Goal: Task Accomplishment & Management: Manage account settings

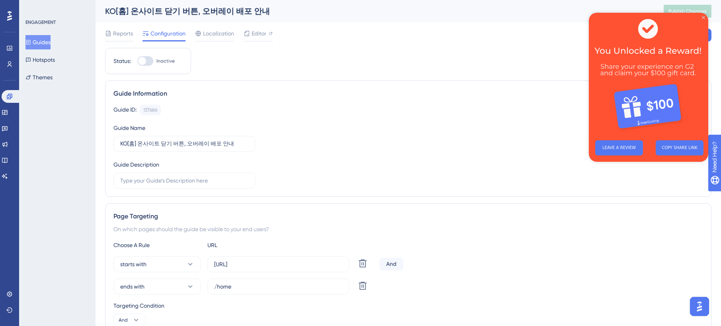
click at [704, 18] on icon "Close Preview" at bounding box center [703, 17] width 3 height 3
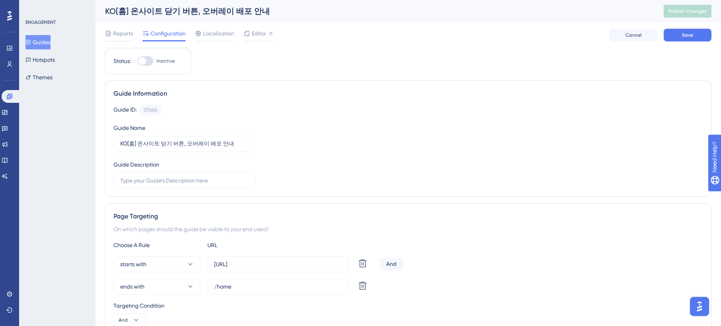
click at [50, 40] on button "Guides" at bounding box center [37, 42] width 25 height 14
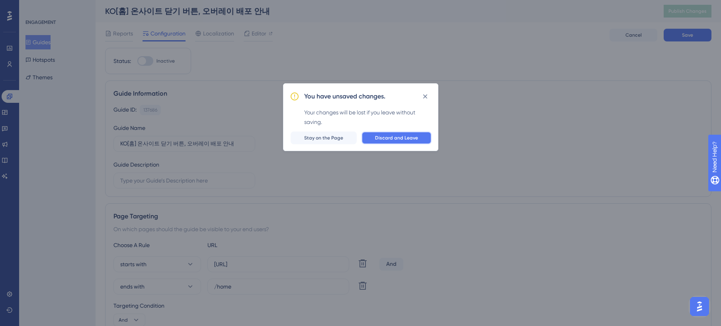
click at [388, 137] on span "Discard and Leave" at bounding box center [396, 138] width 43 height 6
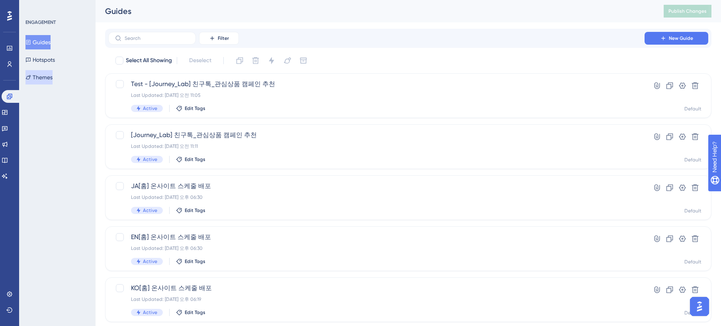
click at [53, 76] on button "Themes" at bounding box center [38, 77] width 27 height 14
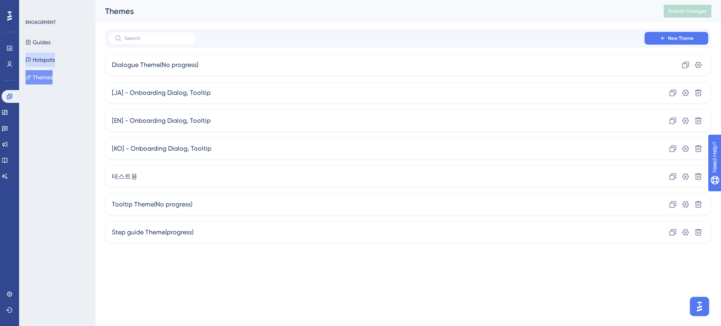
click at [55, 60] on button "Hotspots" at bounding box center [39, 60] width 29 height 14
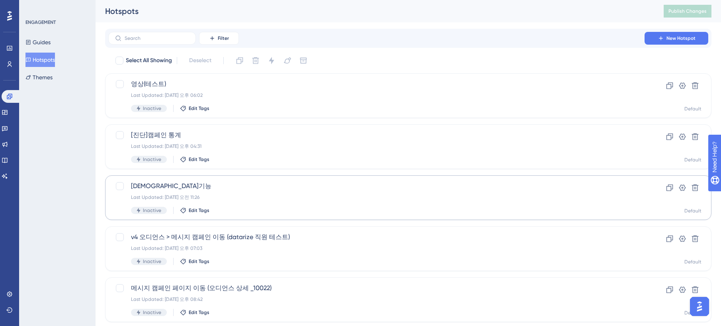
scroll to position [12, 0]
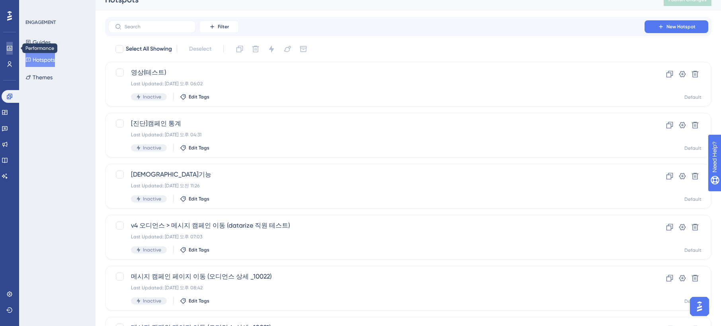
click at [10, 51] on link at bounding box center [9, 48] width 6 height 13
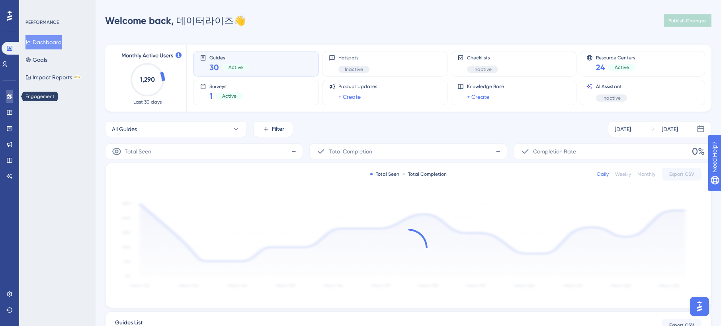
click at [9, 96] on icon at bounding box center [9, 96] width 6 height 6
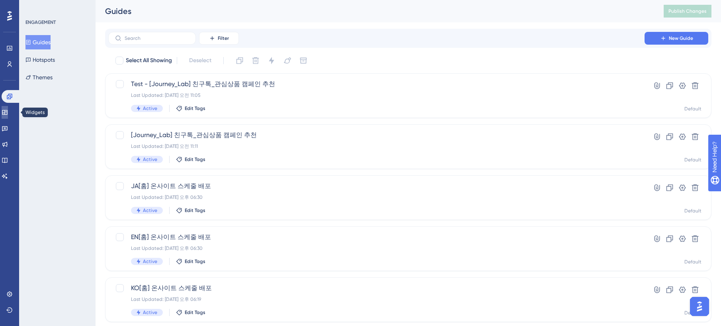
click at [8, 114] on icon at bounding box center [5, 112] width 6 height 6
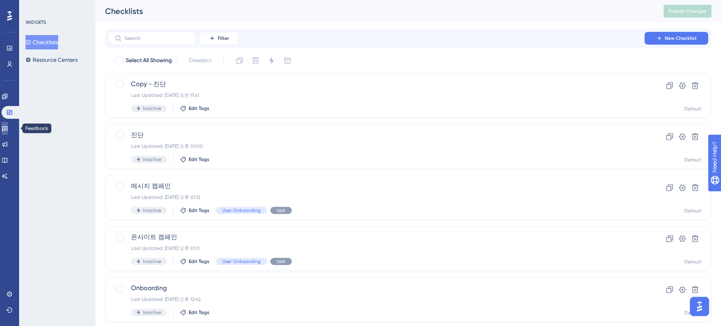
click at [8, 132] on link at bounding box center [5, 128] width 6 height 13
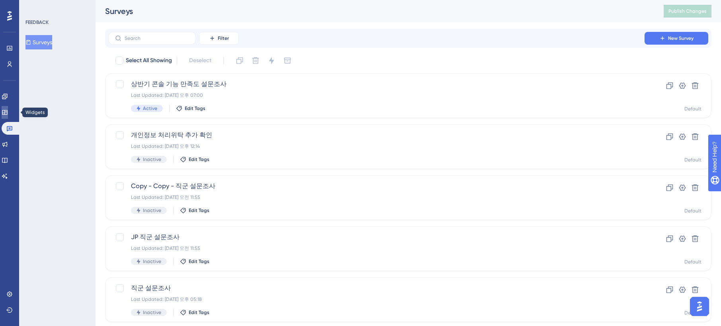
click at [7, 114] on icon at bounding box center [4, 112] width 5 height 5
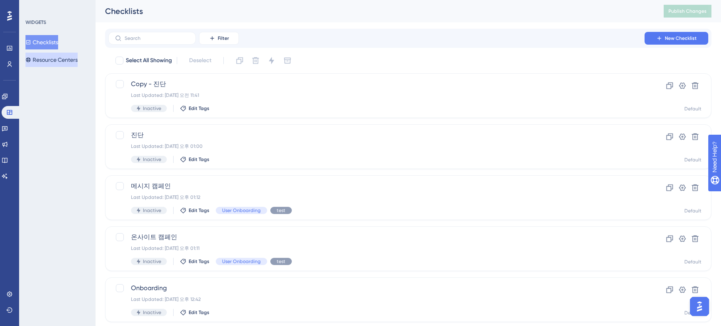
click at [64, 59] on button "Resource Centers" at bounding box center [51, 60] width 52 height 14
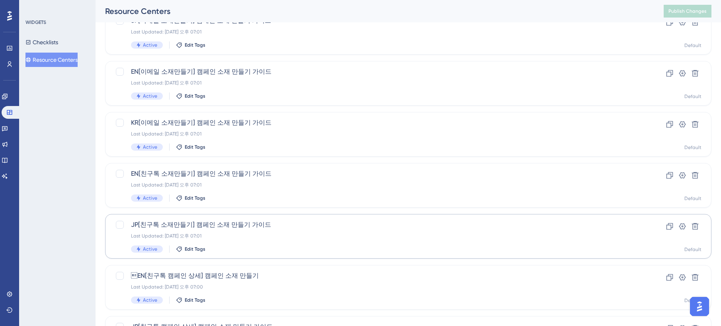
scroll to position [292, 0]
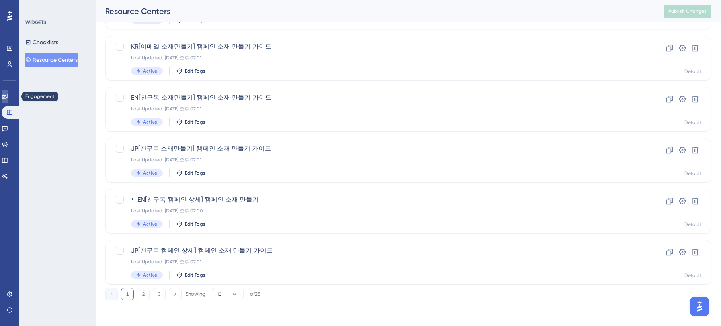
click at [8, 95] on icon at bounding box center [5, 96] width 6 height 6
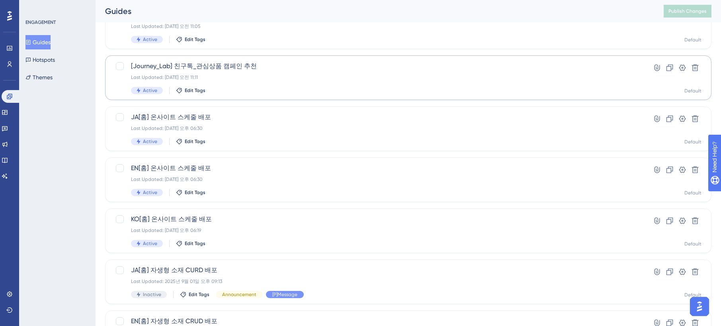
scroll to position [84, 0]
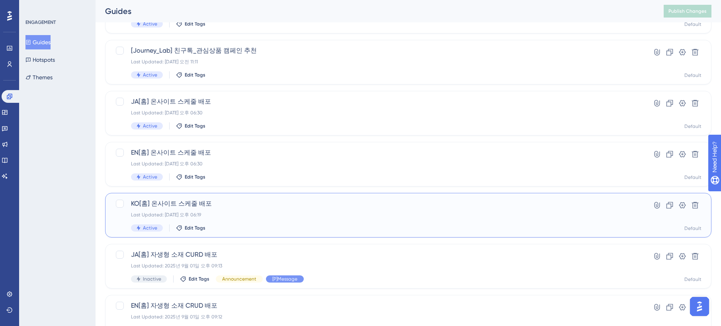
click at [213, 217] on div "Last Updated: [DATE] 오후 06:19" at bounding box center [376, 214] width 491 height 6
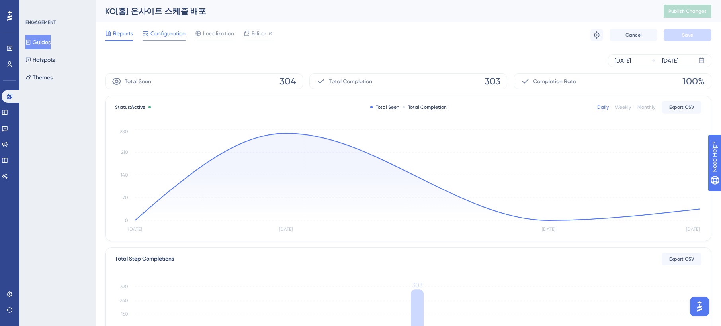
click at [165, 36] on span "Configuration" at bounding box center [167, 34] width 35 height 10
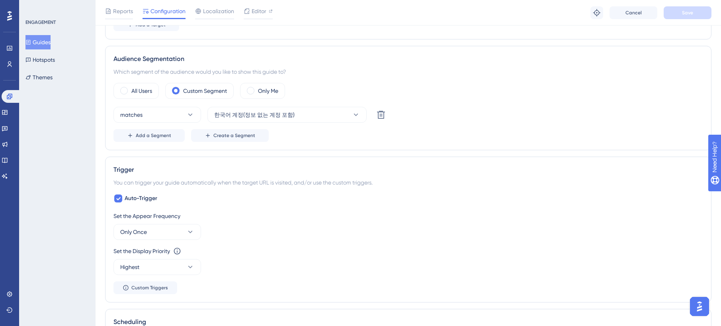
scroll to position [447, 0]
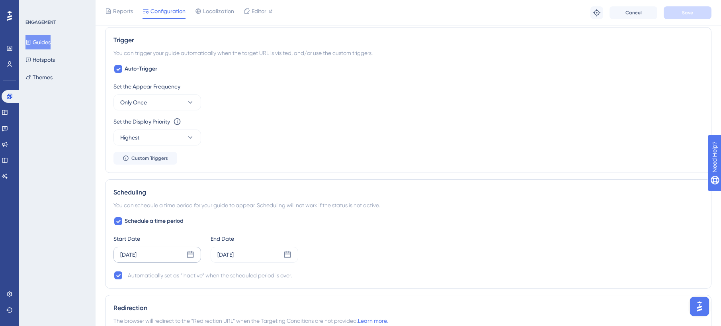
click at [137, 256] on div "[DATE]" at bounding box center [128, 255] width 16 height 10
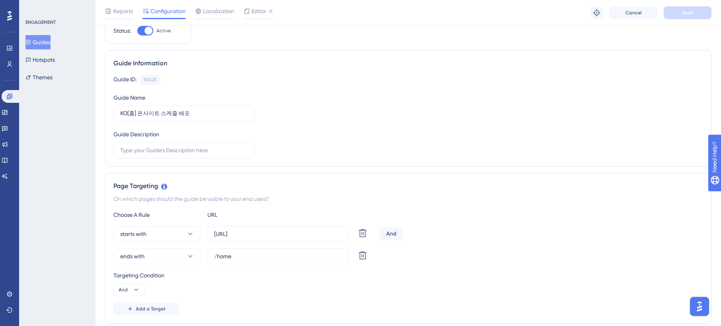
scroll to position [0, 0]
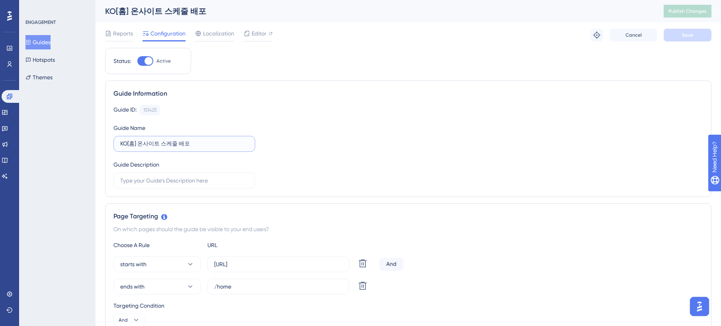
drag, startPoint x: 131, startPoint y: 144, endPoint x: 197, endPoint y: 144, distance: 65.3
click at [197, 144] on input "KO[홈] 온사이트 스케줄 배포" at bounding box center [184, 143] width 128 height 9
drag, startPoint x: 121, startPoint y: 143, endPoint x: 188, endPoint y: 143, distance: 66.5
click at [188, 143] on input "KO[홈] 온사이트 스케줄 배포" at bounding box center [184, 143] width 128 height 9
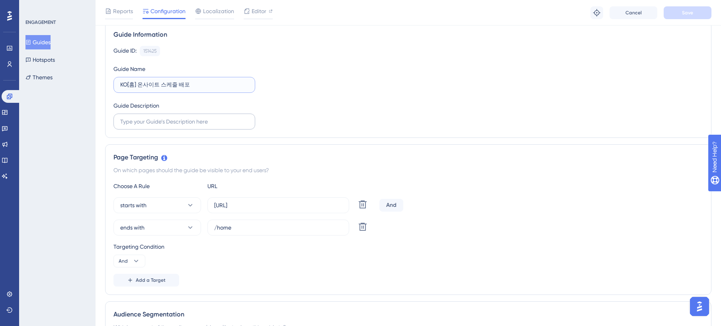
scroll to position [64, 0]
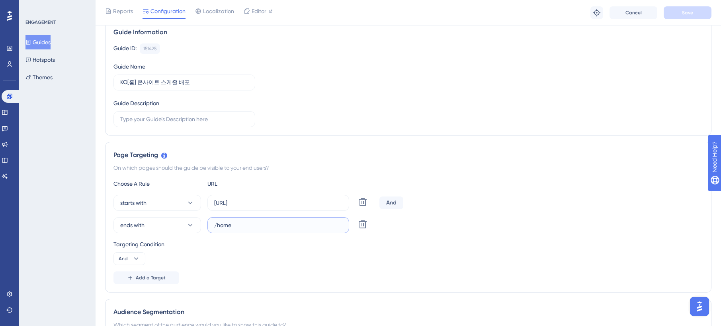
drag, startPoint x: 214, startPoint y: 225, endPoint x: 248, endPoint y: 225, distance: 33.8
click at [248, 225] on input "/home" at bounding box center [278, 224] width 128 height 9
click at [253, 204] on input "[URL]" at bounding box center [278, 202] width 128 height 9
drag, startPoint x: 214, startPoint y: 203, endPoint x: 344, endPoint y: 201, distance: 130.2
click at [343, 201] on label "[URL]" at bounding box center [278, 203] width 142 height 16
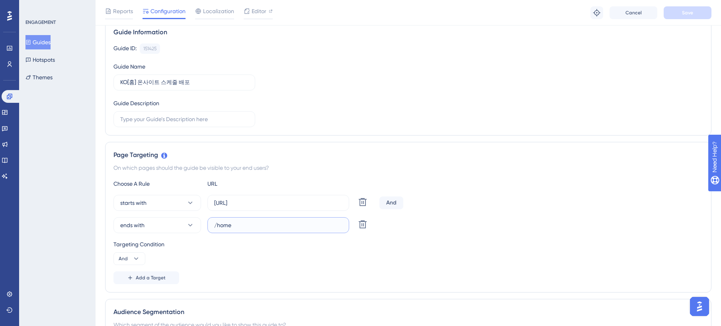
drag, startPoint x: 261, startPoint y: 228, endPoint x: 203, endPoint y: 227, distance: 58.5
click at [203, 227] on div "ends with /home Delete" at bounding box center [244, 225] width 263 height 16
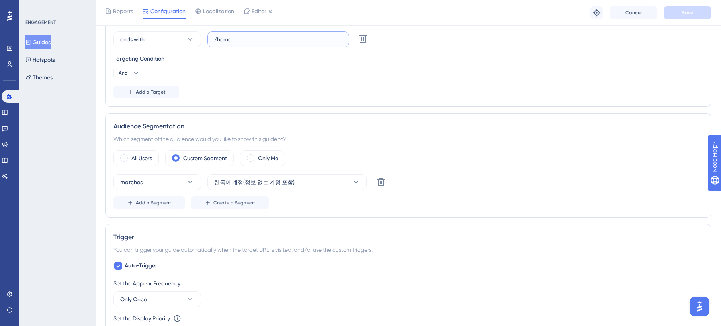
scroll to position [252, 0]
click at [261, 179] on span "한국어 계정(정보 없는 계정 포함)" at bounding box center [254, 181] width 80 height 10
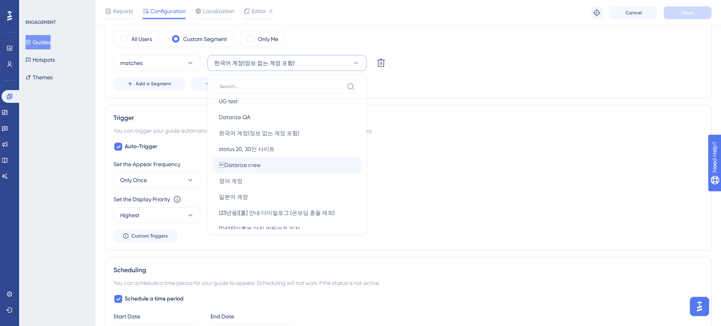
scroll to position [150, 0]
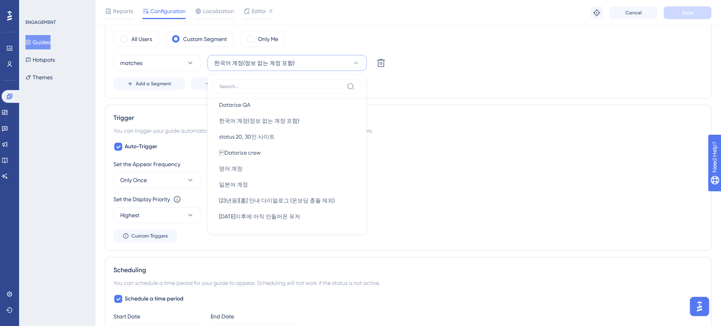
click at [462, 69] on div "matches 한국어 계정(정보 없는 계정 포함) New Users New Users Weekly Active Users Weekly Acti…" at bounding box center [407, 63] width 589 height 16
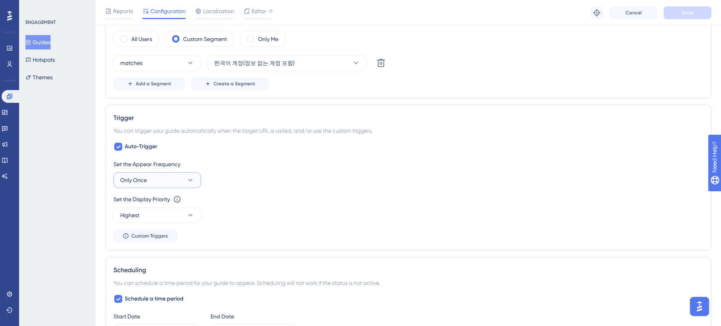
click at [147, 179] on button "Only Once" at bounding box center [157, 180] width 88 height 16
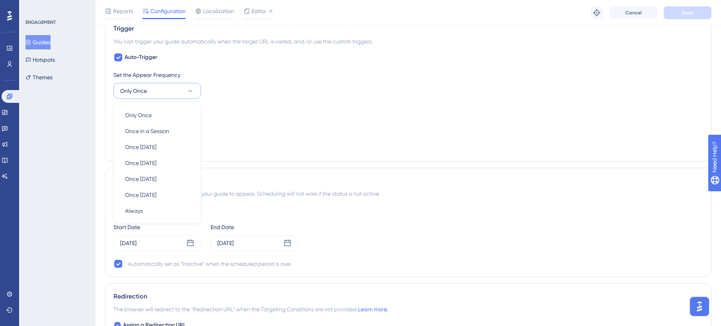
click at [311, 81] on div "Set the Appear Frequency Only Once Only Once Only Once Once in a Session Once i…" at bounding box center [407, 84] width 589 height 29
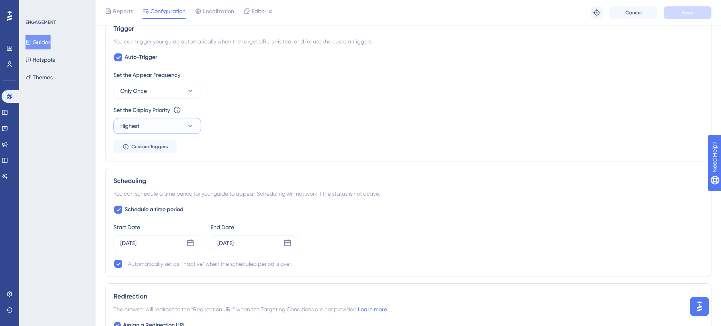
click at [168, 121] on button "Highest" at bounding box center [157, 126] width 88 height 16
click at [269, 123] on div "Set the Display Priority This option will set the display priority between auto…" at bounding box center [407, 119] width 589 height 29
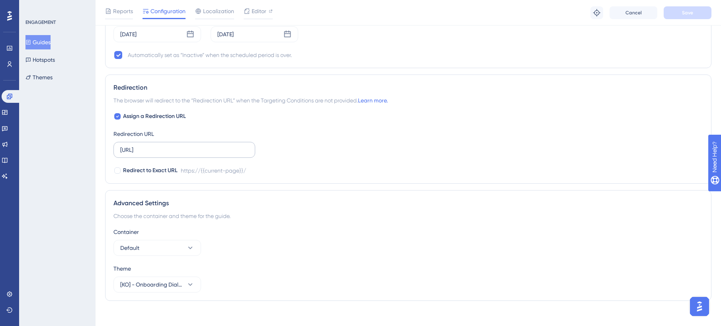
scroll to position [673, 0]
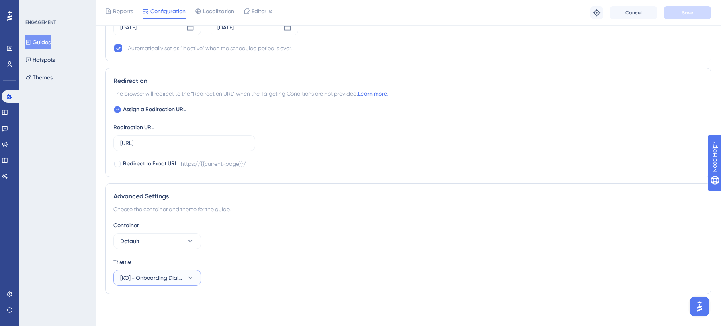
click at [149, 282] on span "[KO] - Onboarding Dialog, Tooltip" at bounding box center [151, 278] width 63 height 10
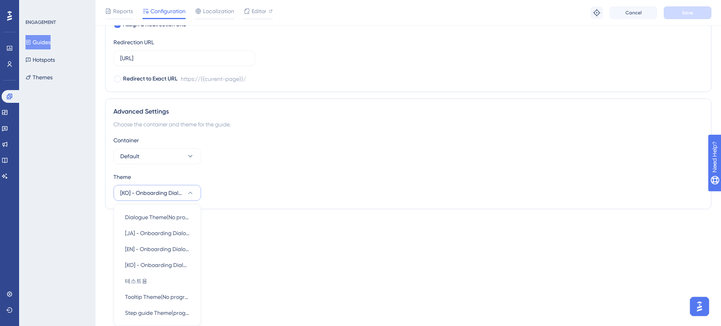
click at [276, 154] on div "Container Default" at bounding box center [407, 149] width 589 height 29
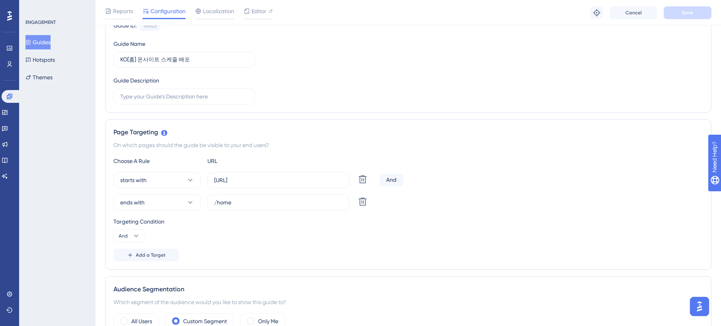
scroll to position [0, 0]
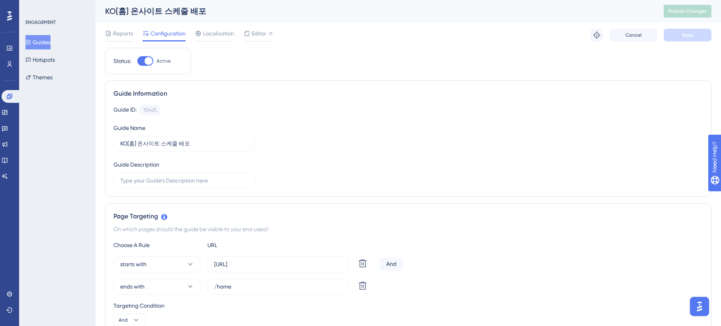
click at [43, 47] on button "Guides" at bounding box center [37, 42] width 25 height 14
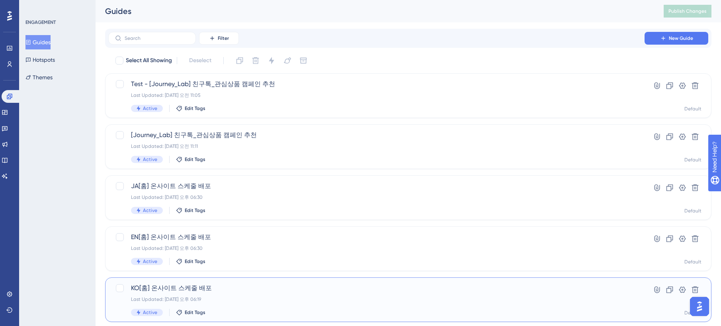
click at [244, 292] on span "KO[홈] 온사이트 스케줄 배포" at bounding box center [376, 288] width 491 height 10
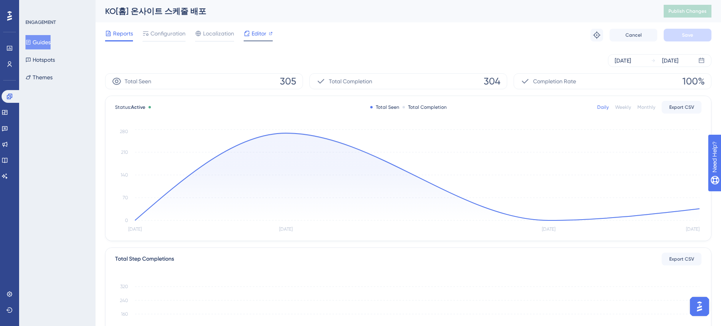
click at [254, 35] on span "Editor" at bounding box center [259, 34] width 15 height 10
click at [6, 98] on icon at bounding box center [9, 96] width 6 height 6
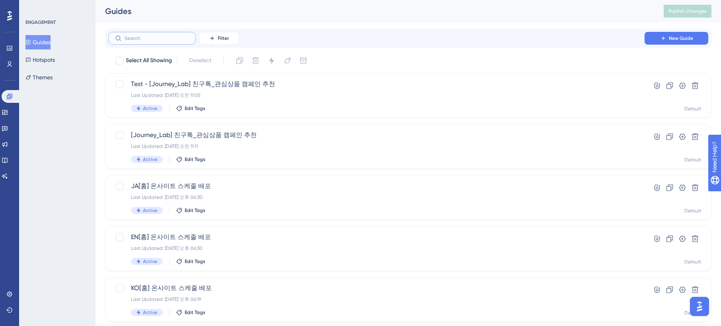
click at [172, 37] on input "text" at bounding box center [157, 38] width 64 height 6
type input "dh"
checkbox input "true"
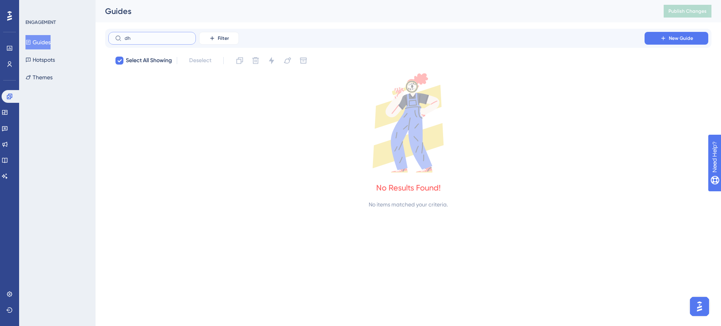
type input "d"
checkbox input "false"
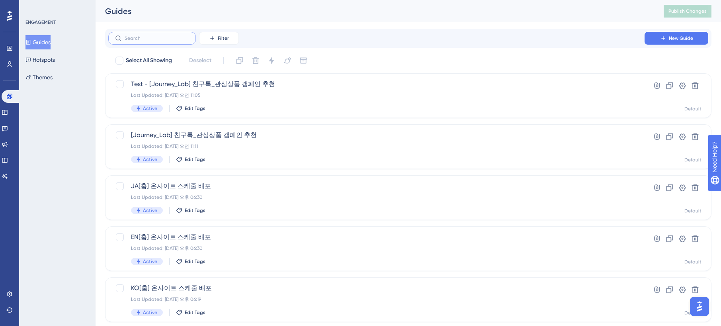
type input "ㅇ"
checkbox input "true"
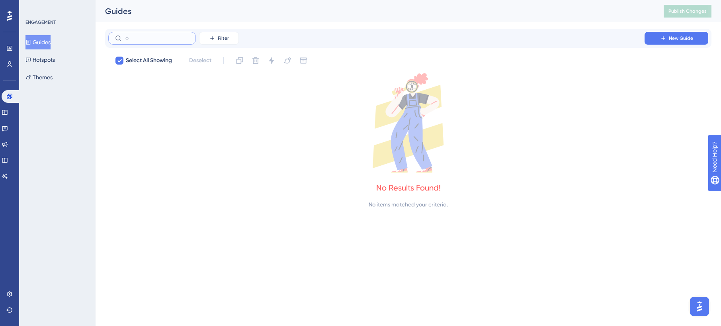
type input "오"
checkbox input "false"
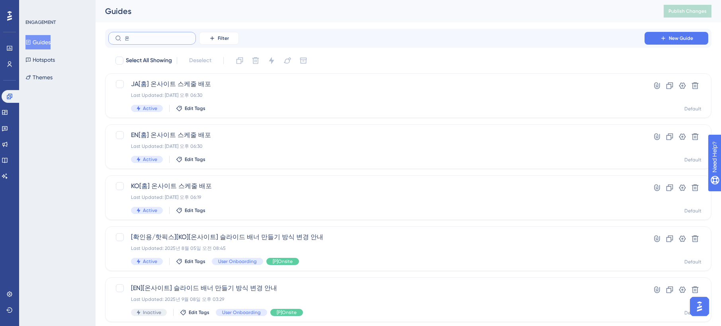
type input "온ㅅ"
checkbox input "true"
type input "온상"
checkbox input "true"
type input "온사잍"
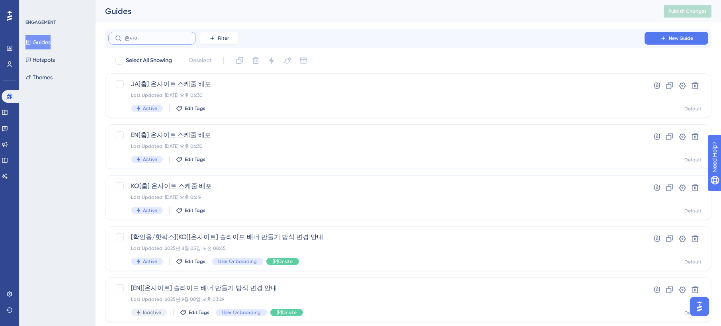
checkbox input "true"
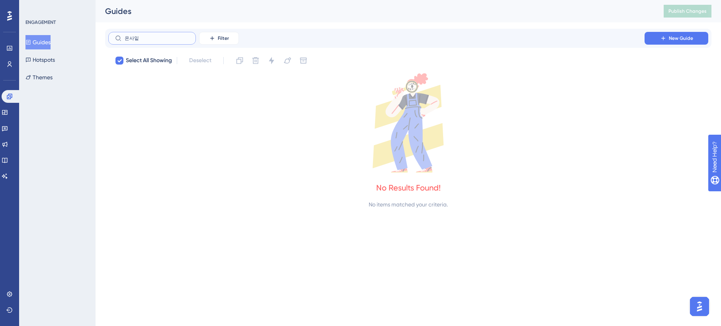
type input "온사이트"
checkbox input "false"
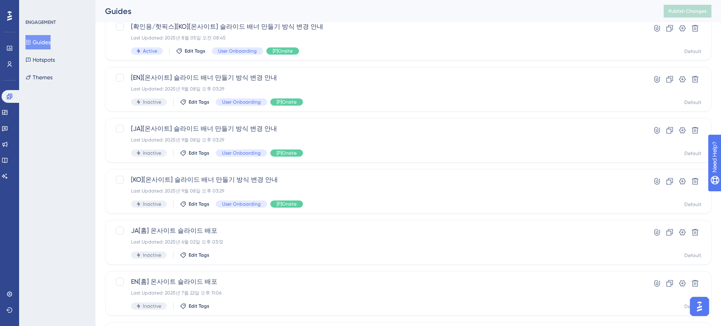
scroll to position [292, 0]
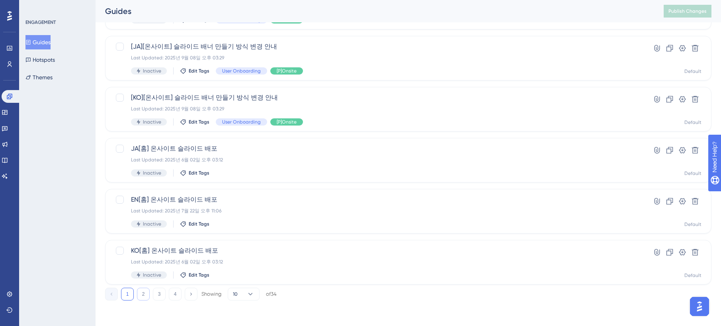
type input "온사이트"
click at [145, 295] on button "2" at bounding box center [143, 293] width 13 height 13
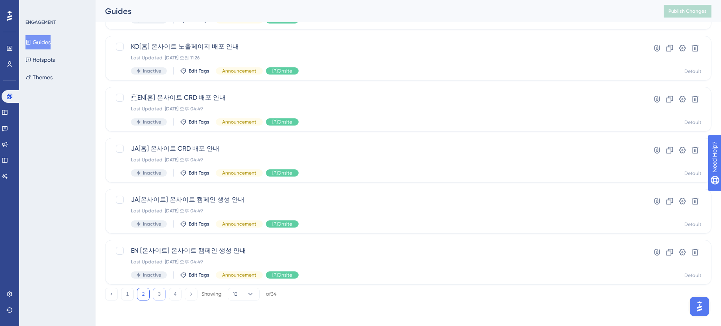
click at [159, 295] on button "3" at bounding box center [159, 293] width 13 height 13
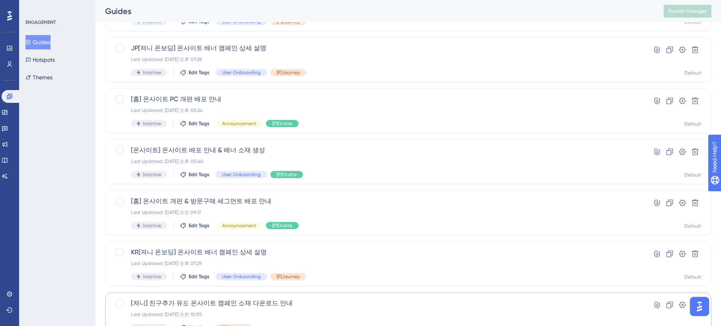
scroll to position [182, 0]
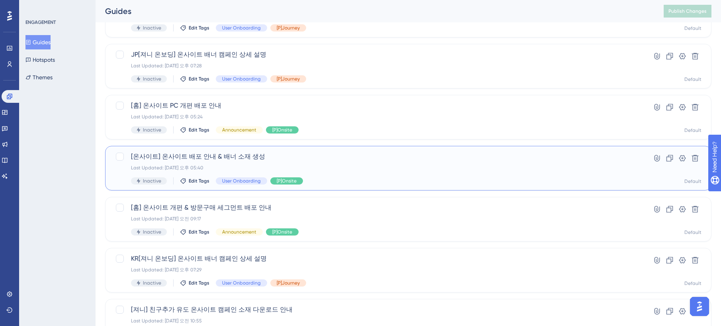
click at [217, 160] on span "[온사이트] 온사이트 배포 안내 & 배너 소재 생성" at bounding box center [376, 157] width 491 height 10
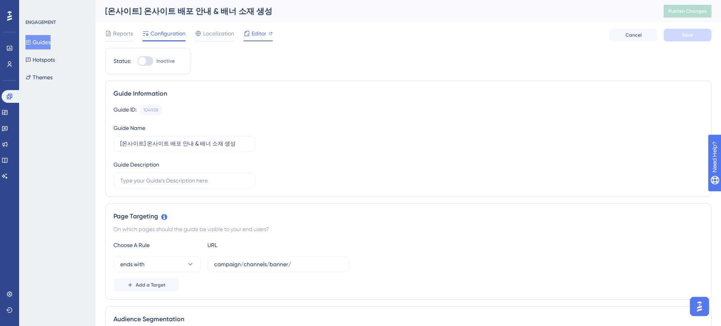
click at [255, 33] on span "Editor" at bounding box center [259, 34] width 15 height 10
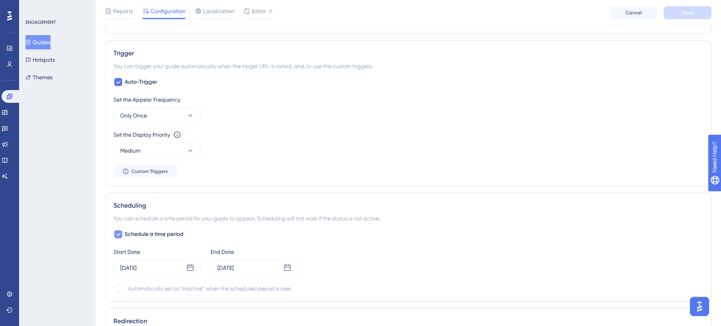
scroll to position [337, 0]
click at [8, 115] on icon at bounding box center [5, 112] width 6 height 6
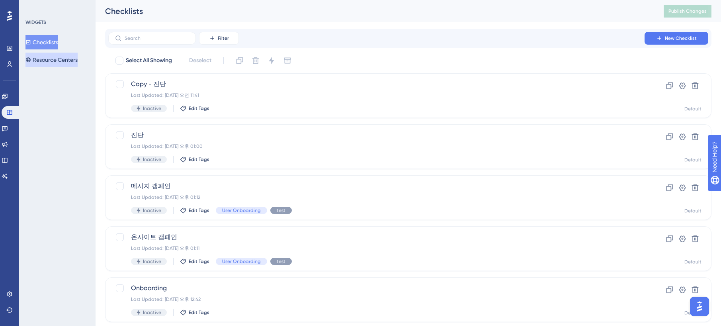
click at [66, 61] on button "Resource Centers" at bounding box center [51, 60] width 52 height 14
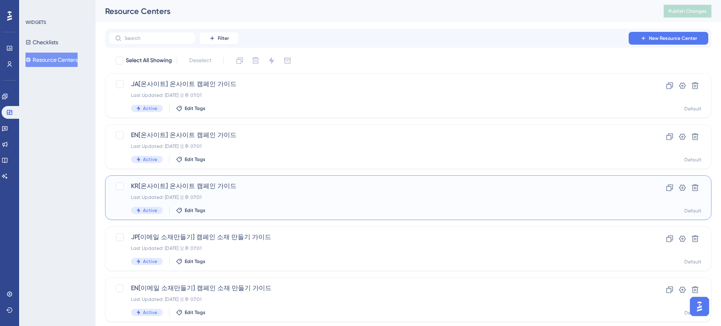
click at [232, 192] on div "KR[온사이트] 온사이트 캠페인 가이드 Last Updated: [DATE] 오후 07:01 Active Edit Tags" at bounding box center [376, 197] width 491 height 33
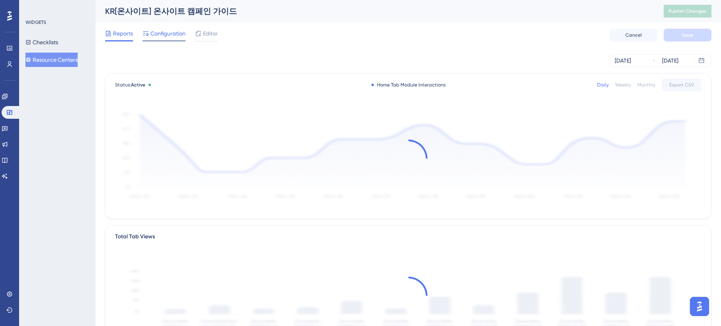
click at [167, 35] on span "Configuration" at bounding box center [167, 34] width 35 height 10
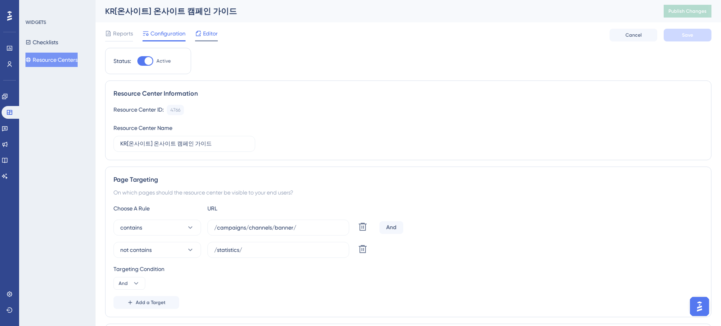
click at [203, 34] on span "Editor" at bounding box center [210, 34] width 15 height 10
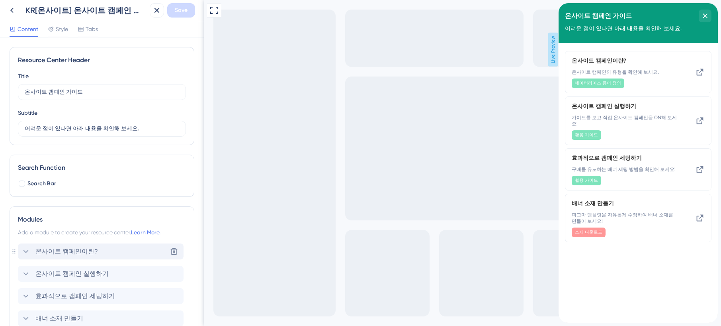
click at [25, 253] on icon at bounding box center [26, 251] width 10 height 10
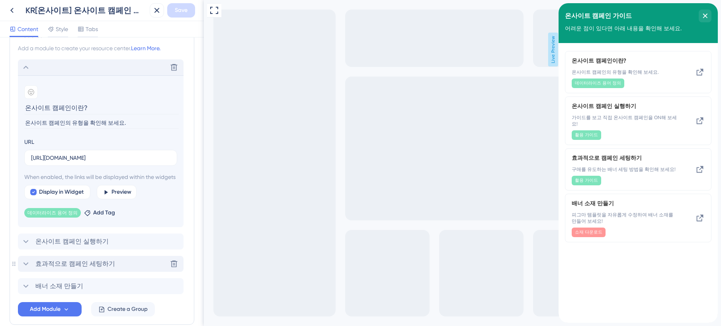
scroll to position [185, 0]
click at [26, 245] on icon at bounding box center [26, 241] width 10 height 10
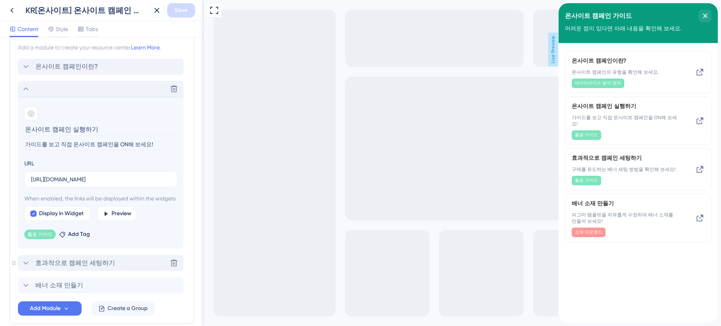
click at [27, 267] on icon at bounding box center [26, 263] width 10 height 10
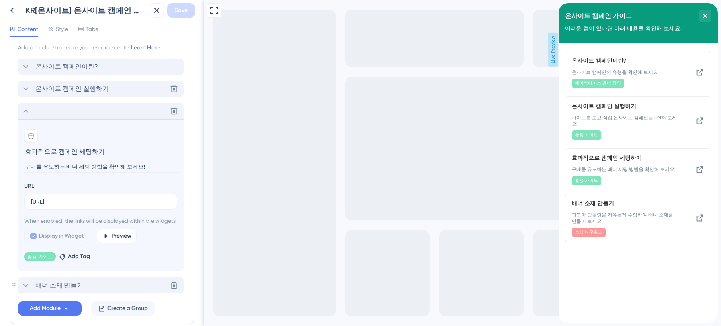
click at [28, 290] on icon at bounding box center [26, 285] width 10 height 10
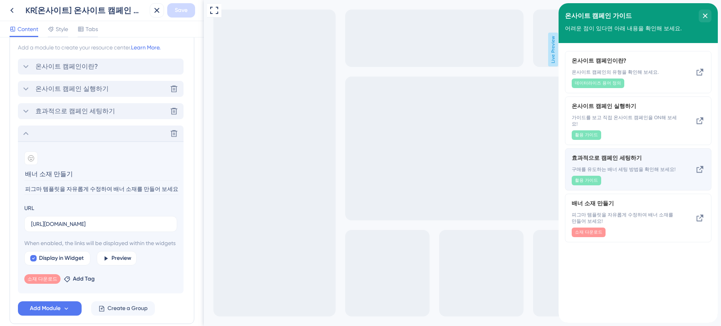
click at [590, 177] on span "활용 가이드" at bounding box center [586, 180] width 23 height 6
click at [620, 166] on span "구매를 유도하는 배너 세팅 방법을 확인해 보세요!" at bounding box center [625, 169] width 106 height 6
click at [701, 164] on icon at bounding box center [700, 169] width 10 height 10
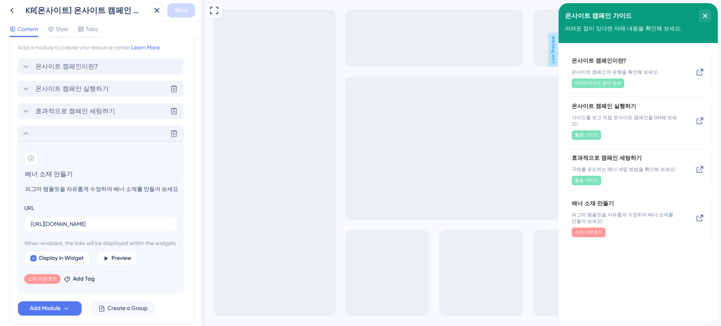
scroll to position [140, 0]
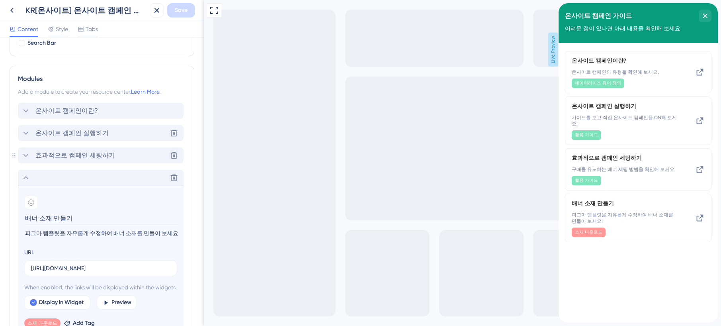
click at [25, 158] on icon at bounding box center [26, 155] width 10 height 10
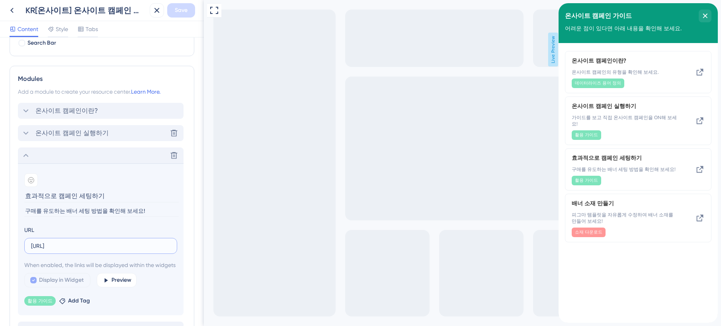
click at [87, 244] on input "[URL]" at bounding box center [100, 245] width 139 height 9
click at [28, 155] on icon at bounding box center [26, 155] width 10 height 10
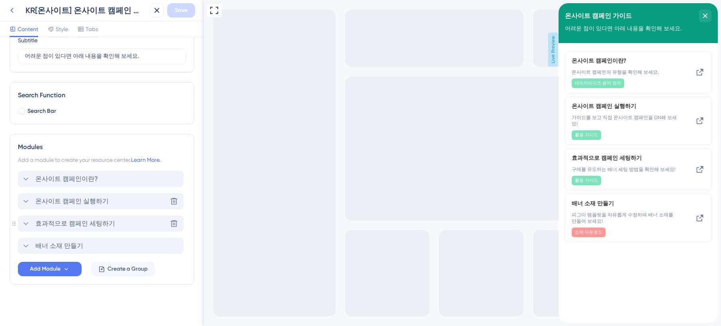
click at [13, 10] on icon at bounding box center [12, 11] width 10 height 10
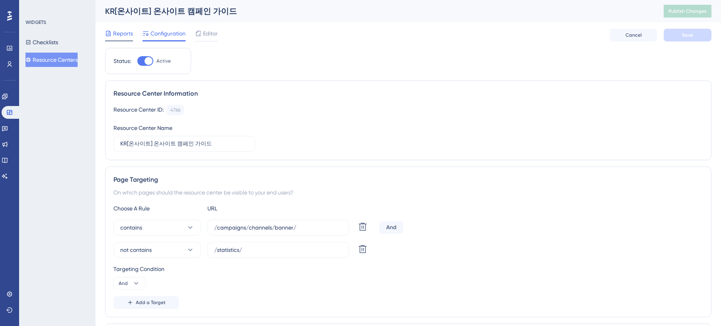
click at [129, 34] on span "Reports" at bounding box center [123, 34] width 20 height 10
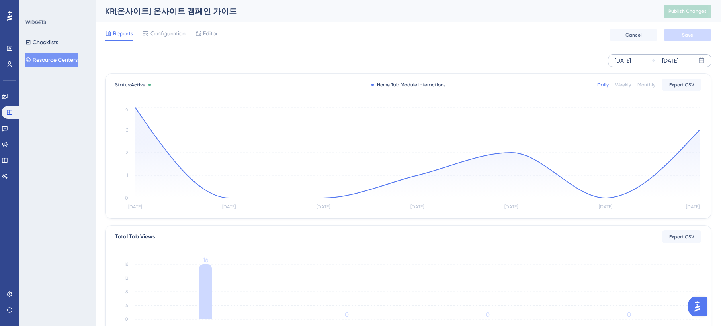
click at [694, 60] on div "[DATE] [DATE]" at bounding box center [659, 60] width 103 height 13
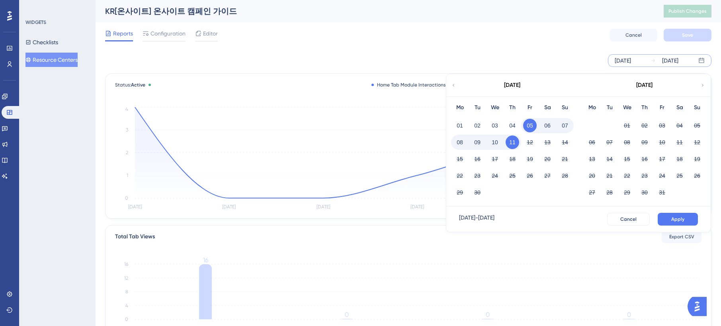
click at [456, 88] on div "[DATE]" at bounding box center [511, 85] width 131 height 22
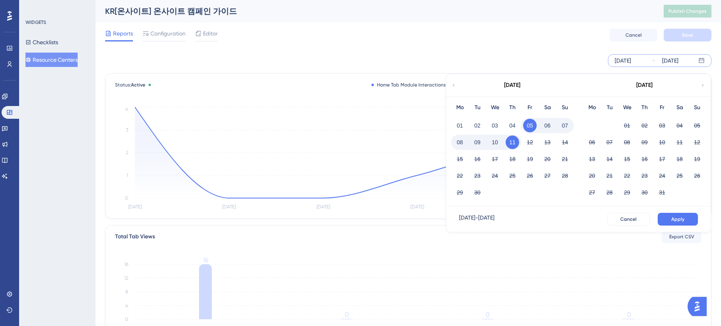
click at [454, 86] on icon at bounding box center [453, 85] width 5 height 7
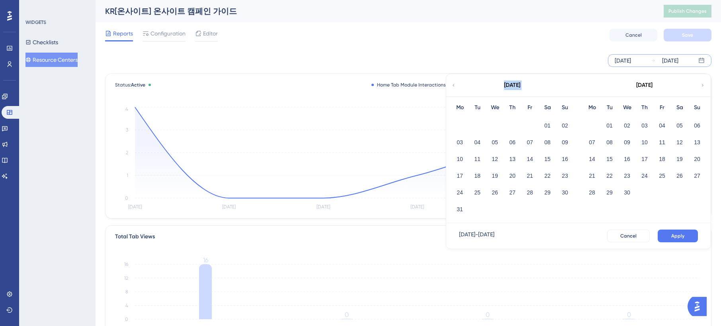
click at [454, 86] on icon at bounding box center [453, 85] width 5 height 7
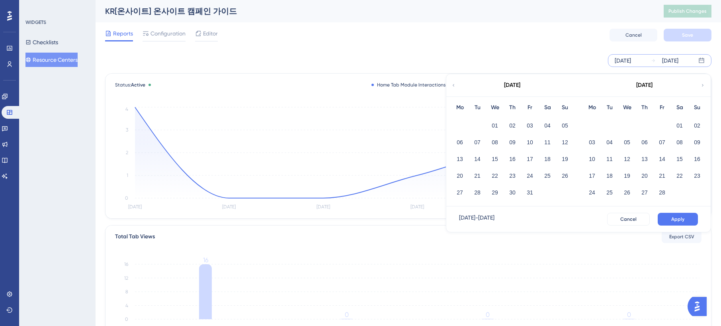
click at [454, 86] on icon at bounding box center [453, 85] width 5 height 7
click at [496, 124] on button "01" at bounding box center [495, 126] width 14 height 14
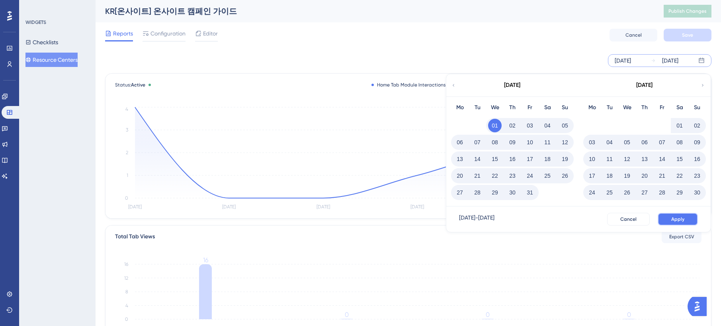
click at [681, 221] on span "Apply" at bounding box center [677, 219] width 13 height 6
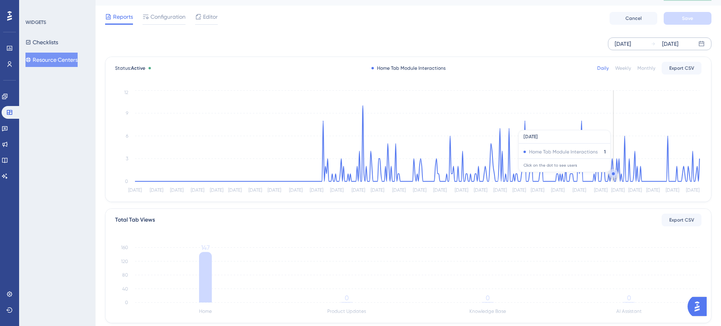
scroll to position [17, 0]
click at [146, 67] on div "Status: Active" at bounding box center [134, 67] width 39 height 6
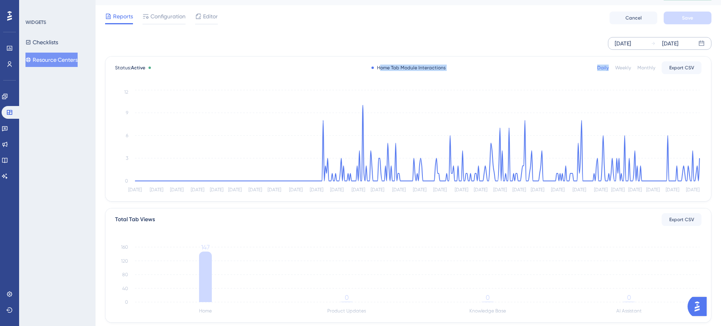
drag, startPoint x: 380, startPoint y: 66, endPoint x: 441, endPoint y: 70, distance: 61.1
click at [441, 71] on div "Status: Active Home Tab Module Interactions Daily Weekly Monthly Export CSV" at bounding box center [408, 68] width 586 height 10
click at [454, 71] on div "Status: Active Home Tab Module Interactions Daily Weekly Monthly Export CSV" at bounding box center [408, 68] width 586 height 10
click at [390, 176] on icon "[DATE] May [DATE] [DATE] [DATE] [DATE] Aug [DATE] [DATE] [DATE] Oct [DATE] [DAT…" at bounding box center [408, 141] width 586 height 107
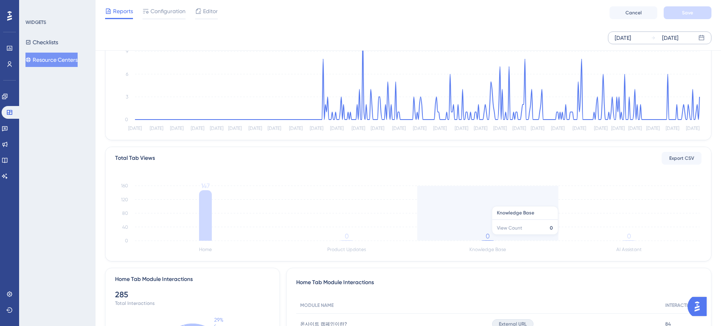
scroll to position [71, 0]
